Goal: Use online tool/utility

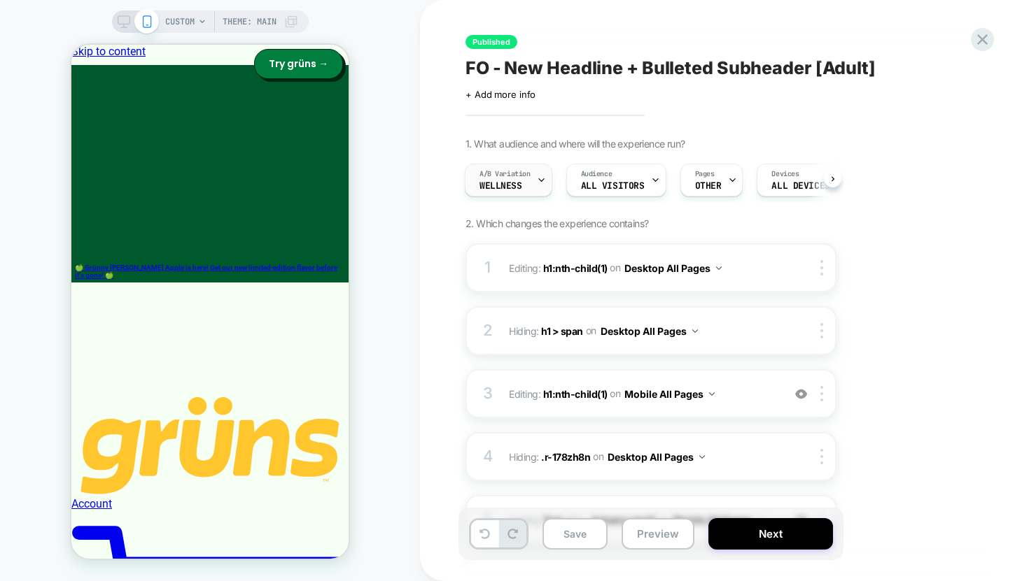
click at [525, 186] on div "A/B Variation Wellness" at bounding box center [504, 179] width 79 height 31
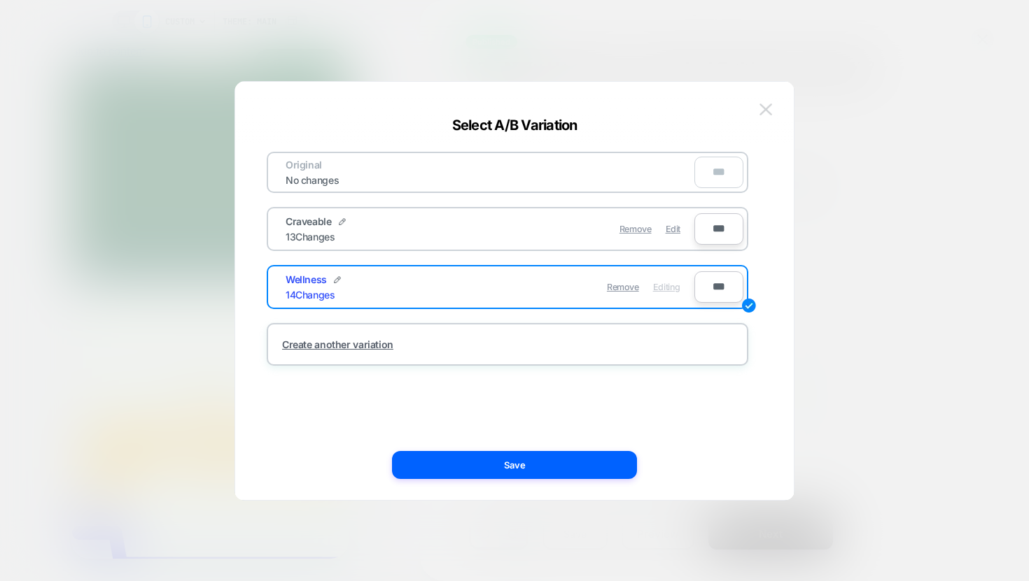
click at [765, 108] on img at bounding box center [765, 110] width 13 height 12
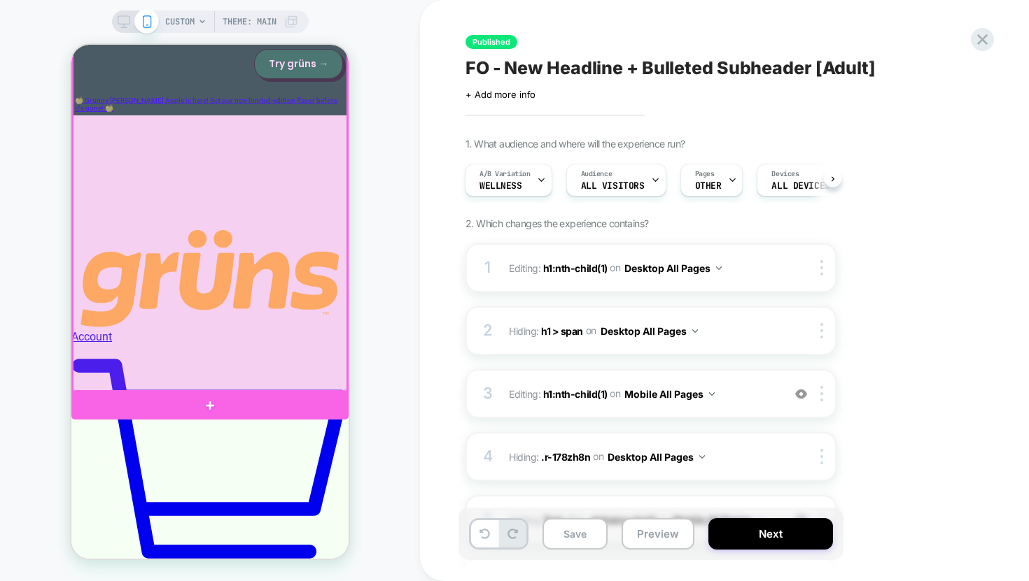
scroll to position [169, 0]
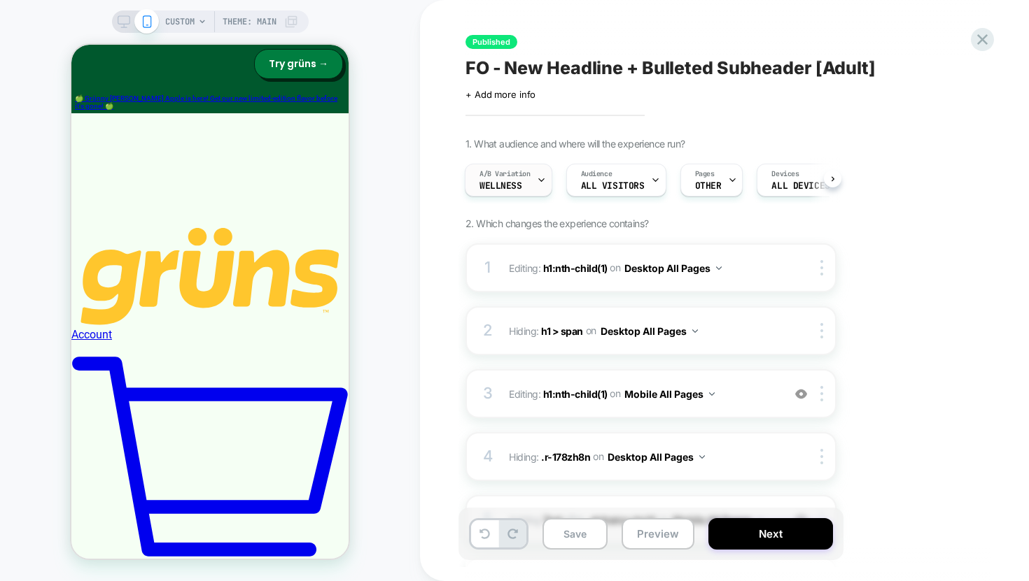
click at [545, 183] on icon at bounding box center [541, 180] width 9 height 9
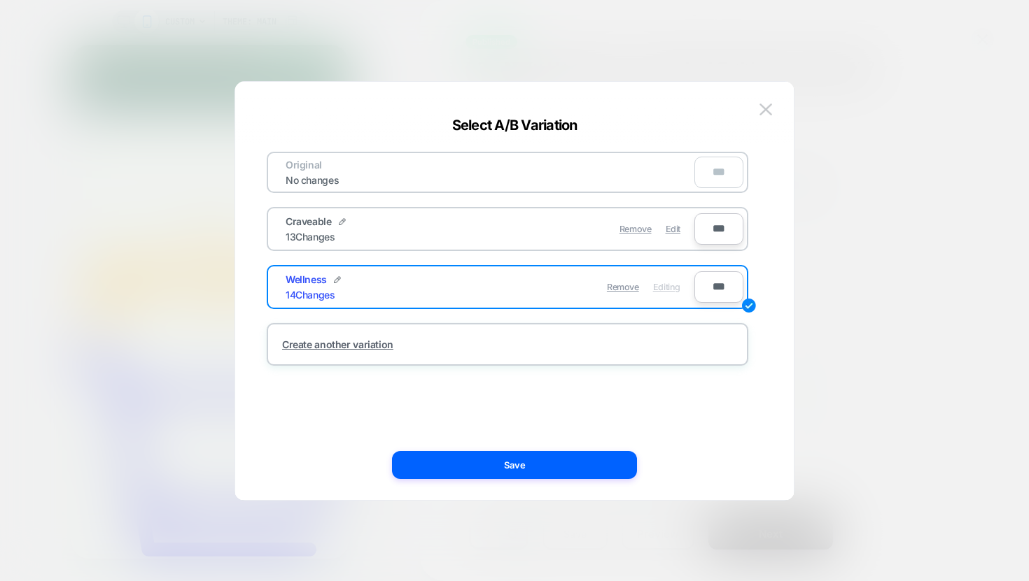
click at [493, 232] on div "Remove Edit" at bounding box center [588, 229] width 197 height 27
click at [772, 106] on button at bounding box center [765, 109] width 21 height 21
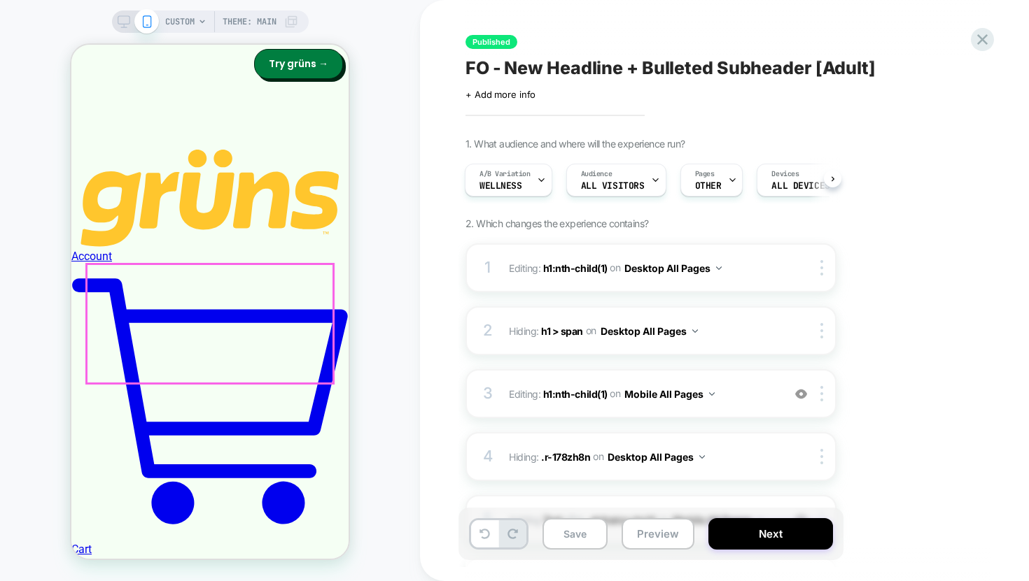
scroll to position [270, 0]
